Goal: Check status: Check status

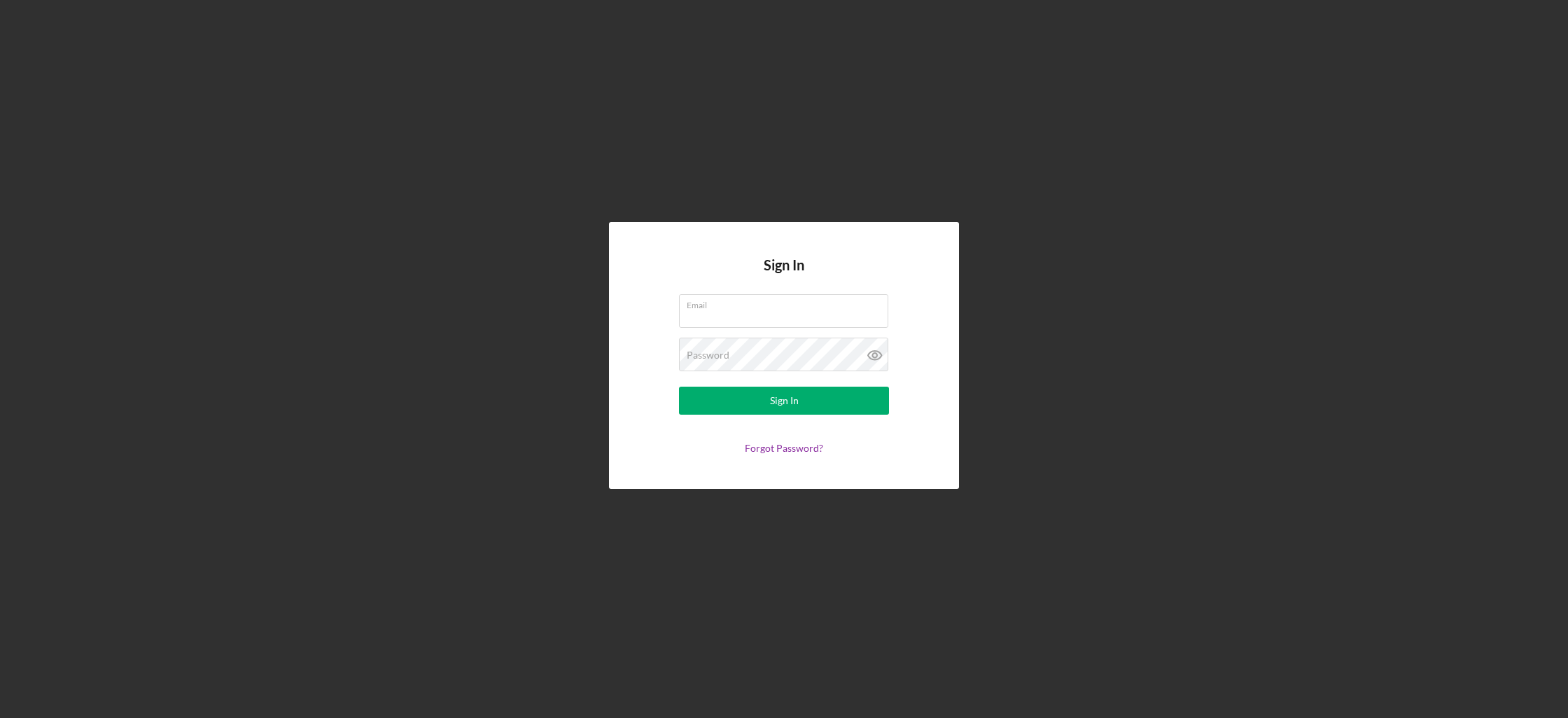
click at [767, 330] on form "Email Password Sign In Forgot Password?" at bounding box center [784, 374] width 280 height 159
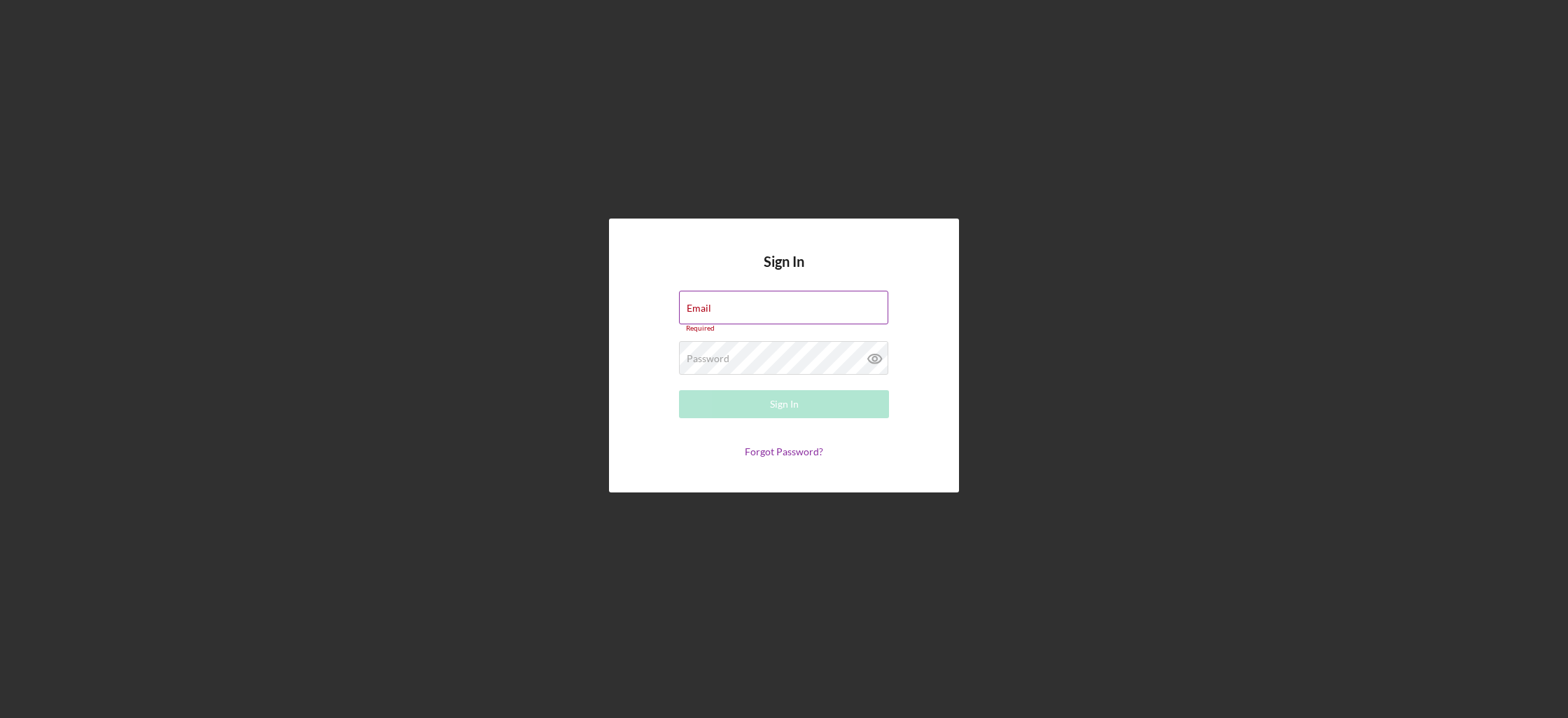
click at [767, 326] on div "Required" at bounding box center [783, 329] width 210 height 8
click at [770, 311] on input "Email" at bounding box center [783, 307] width 209 height 34
type input "[EMAIL_ADDRESS][DOMAIN_NAME]"
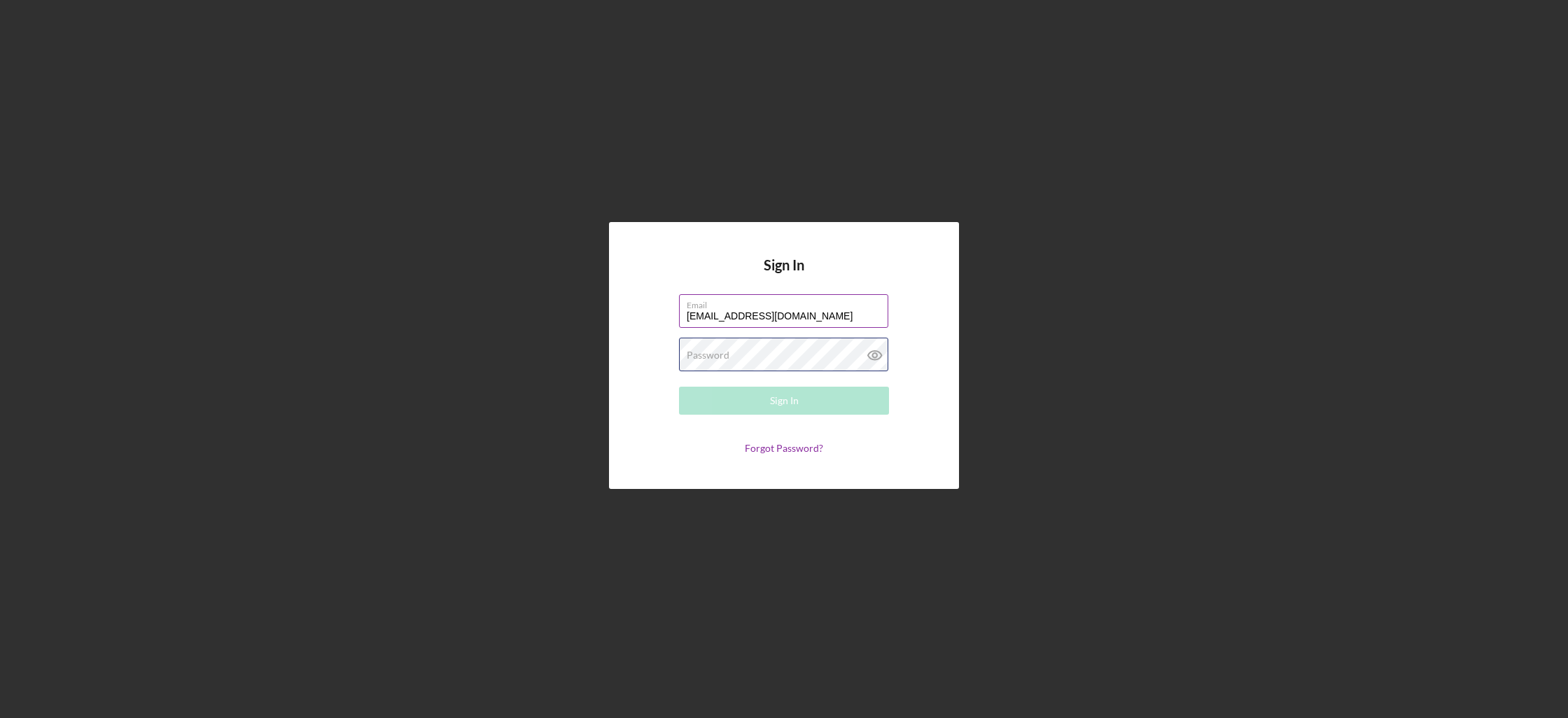
click at [777, 352] on div "Password Required" at bounding box center [783, 355] width 210 height 35
click at [679, 387] on button "Sign In" at bounding box center [783, 401] width 210 height 28
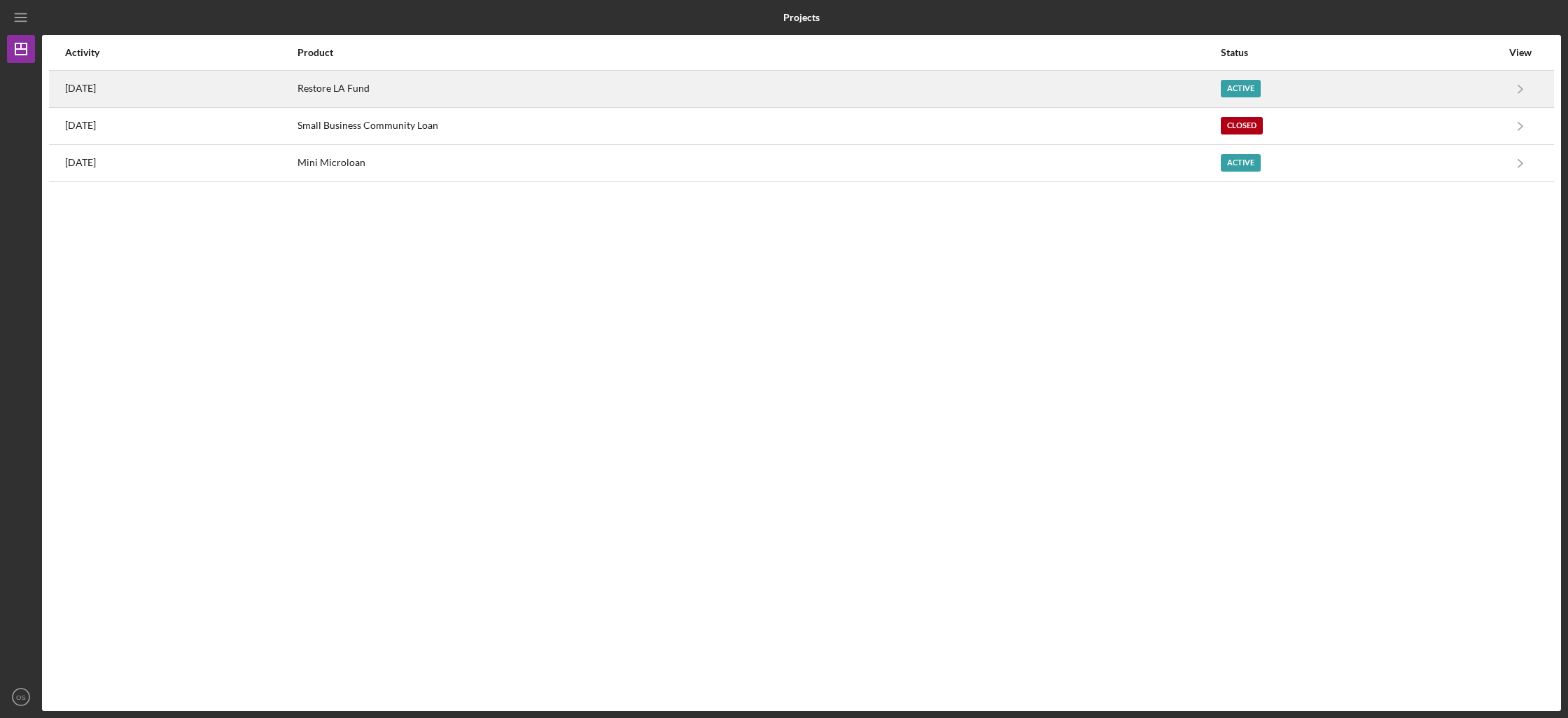
click at [750, 70] on td "Restore LA Fund" at bounding box center [759, 88] width 924 height 37
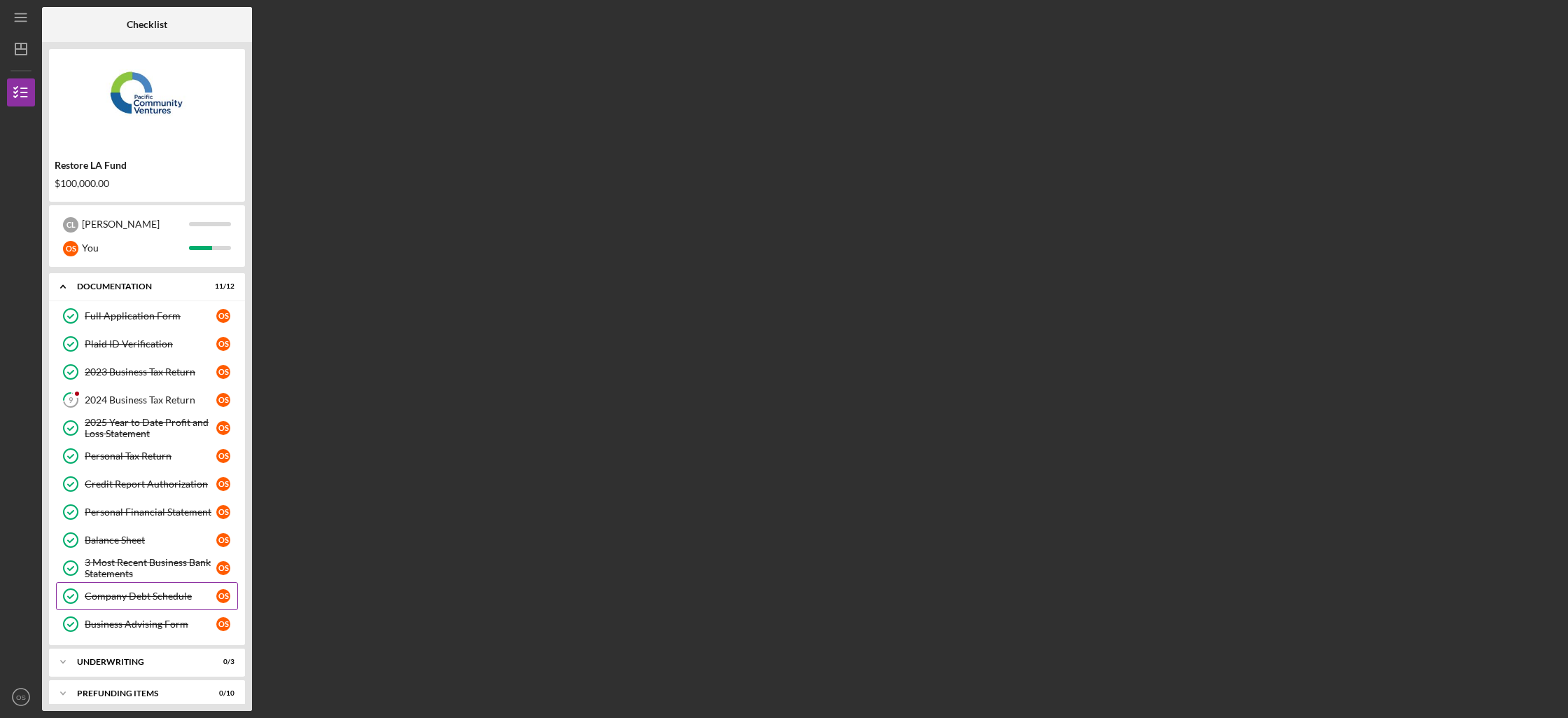
scroll to position [29, 0]
click at [136, 625] on div "Business Advising Form" at bounding box center [150, 623] width 132 height 12
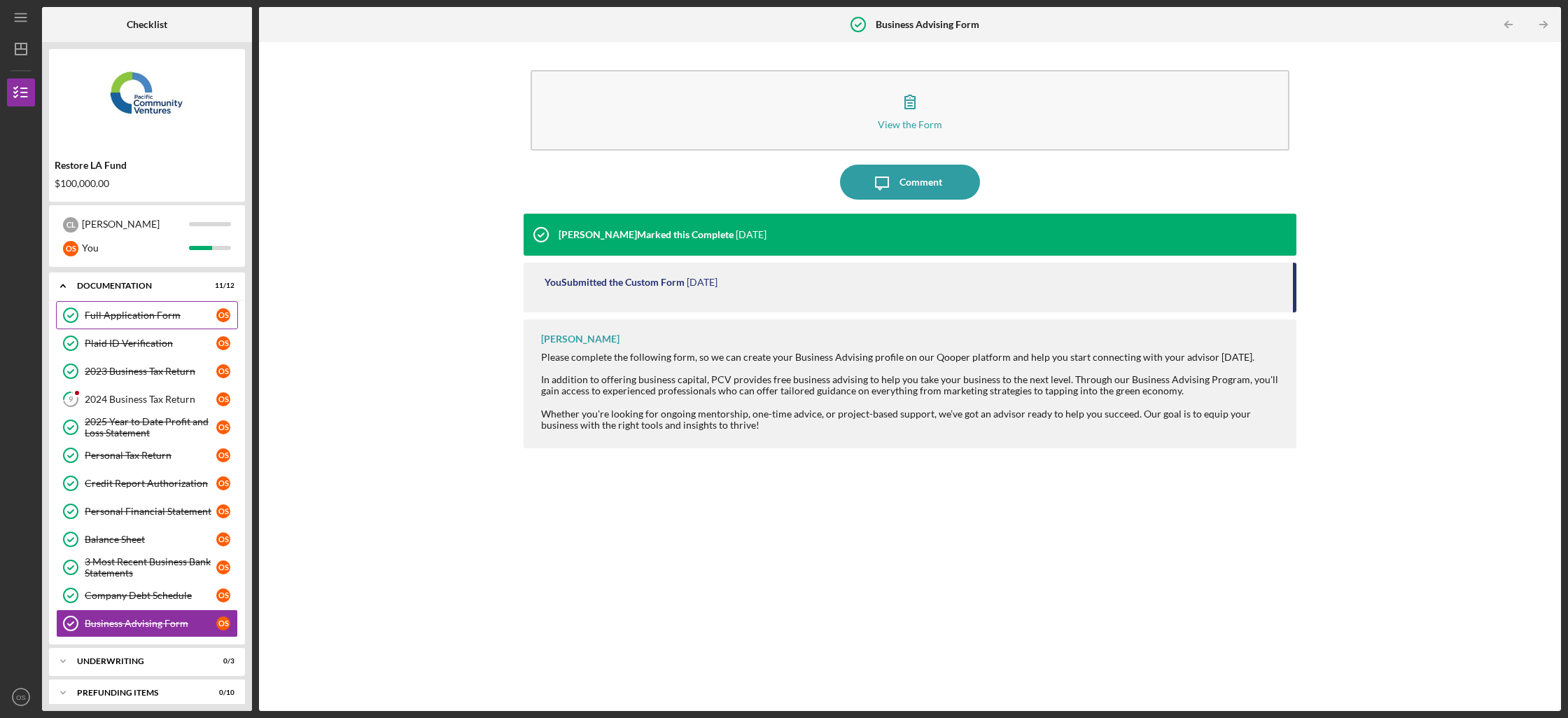
click at [168, 306] on link "Full Application Form Full Application Form O S" at bounding box center [147, 315] width 182 height 28
